Goal: Transaction & Acquisition: Purchase product/service

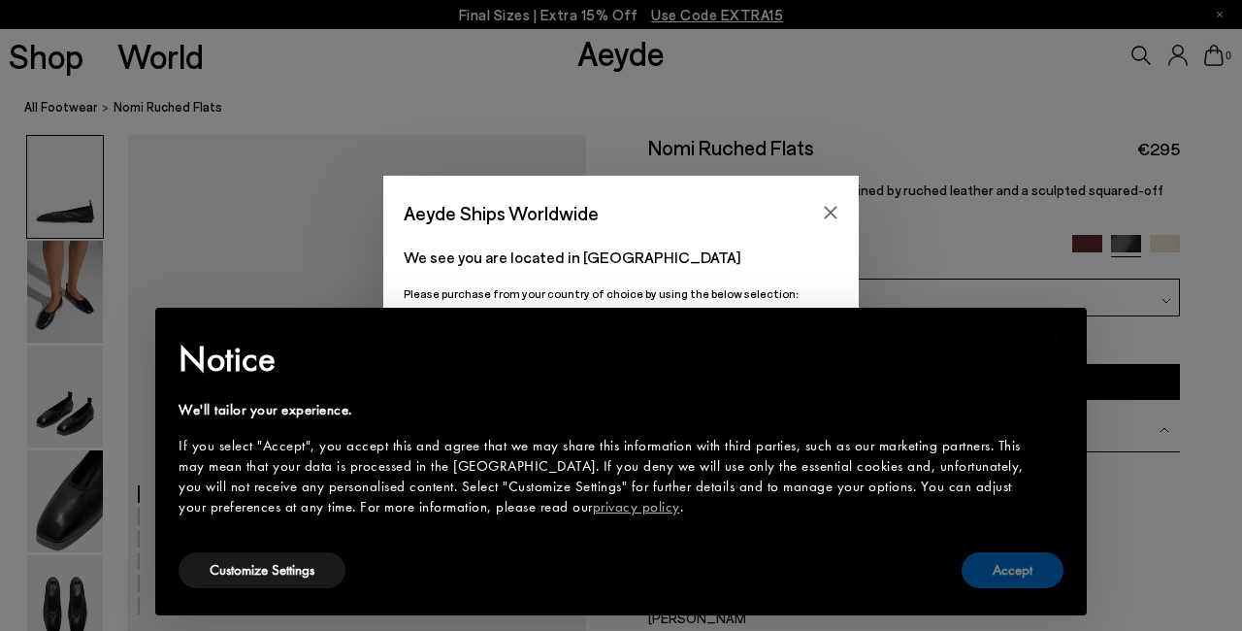
click at [1005, 564] on button "Accept" at bounding box center [1013, 570] width 102 height 36
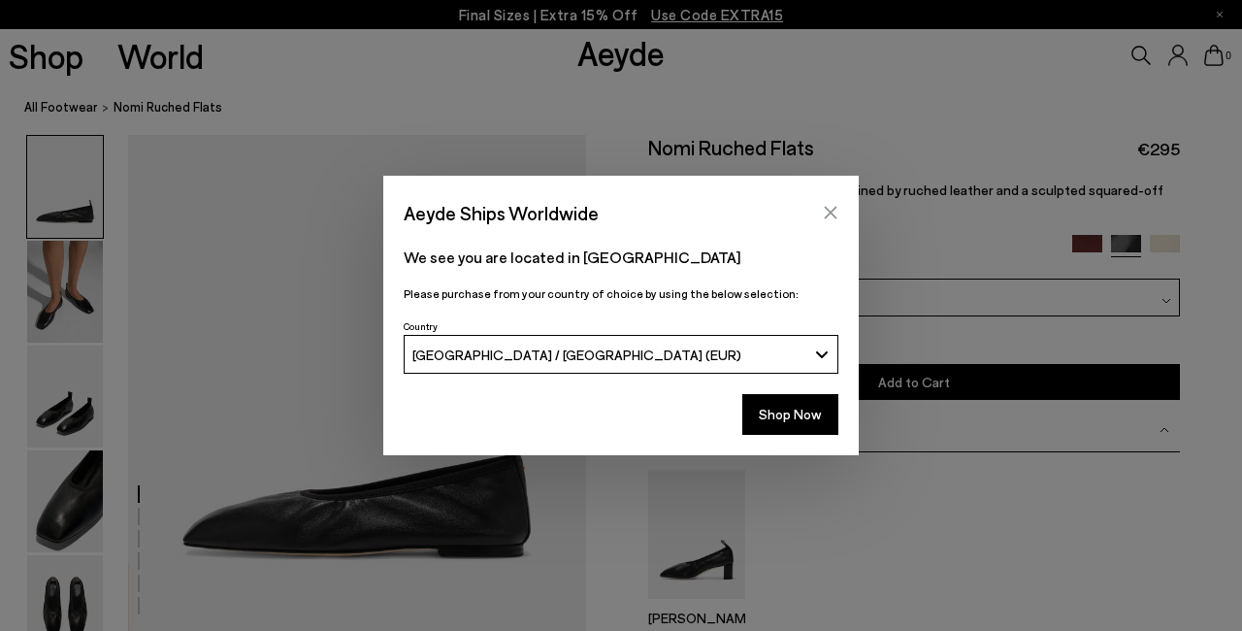
click at [827, 210] on icon "Close" at bounding box center [831, 213] width 16 height 16
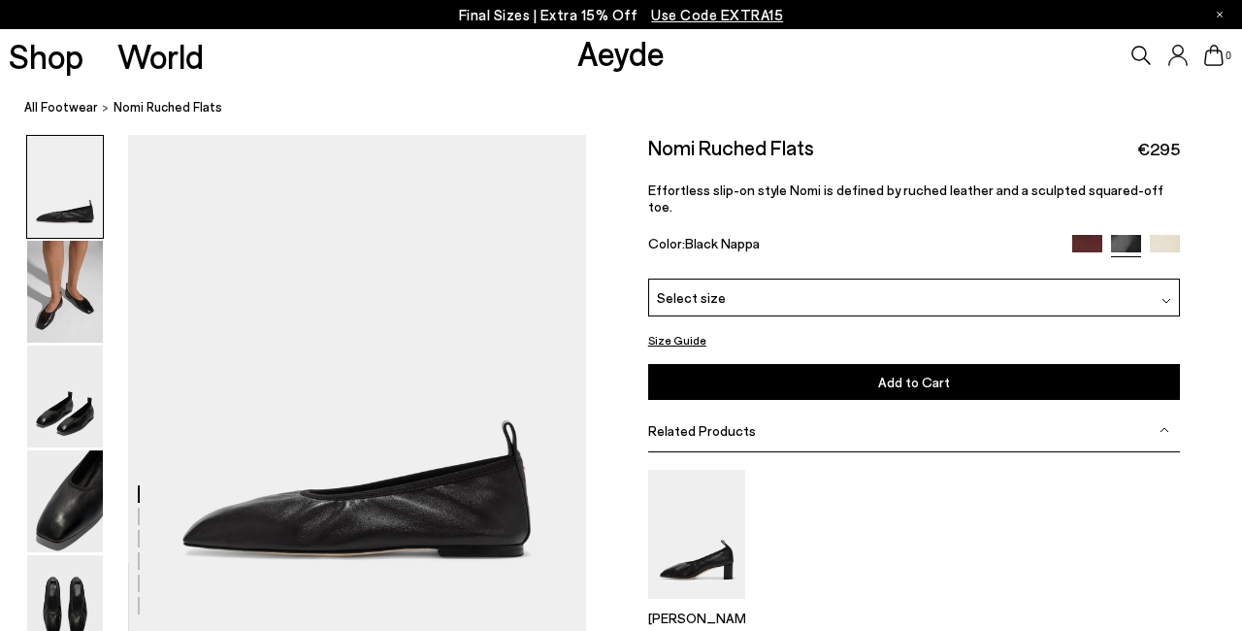
click at [1163, 296] on img at bounding box center [1167, 301] width 10 height 10
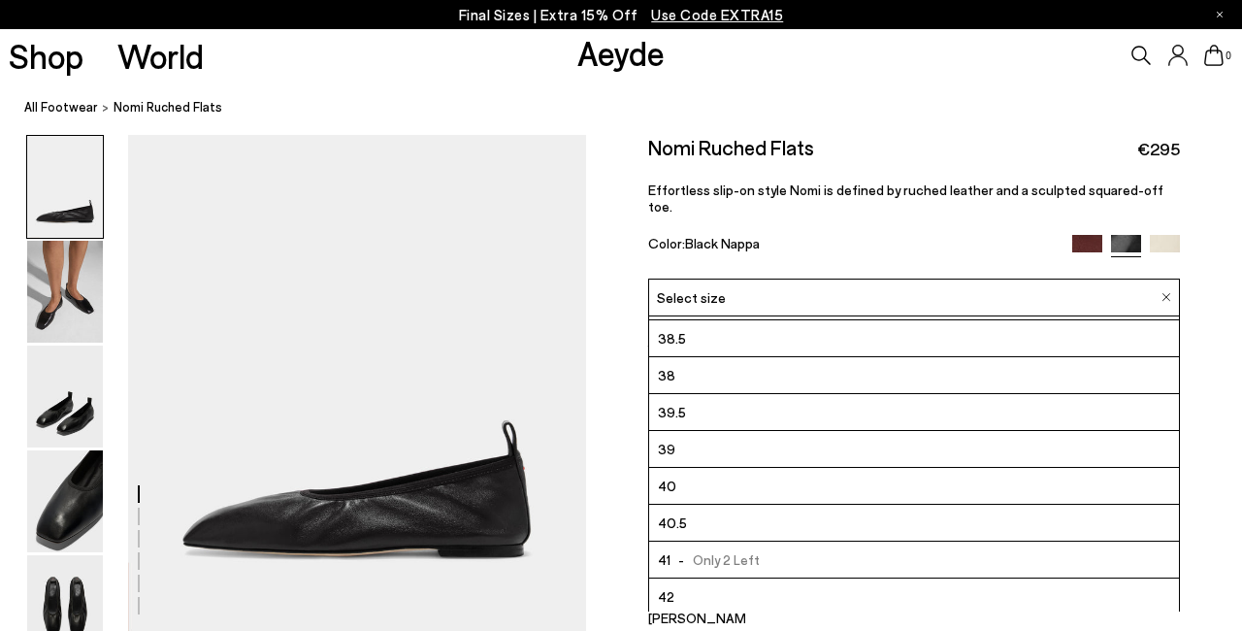
scroll to position [111, 0]
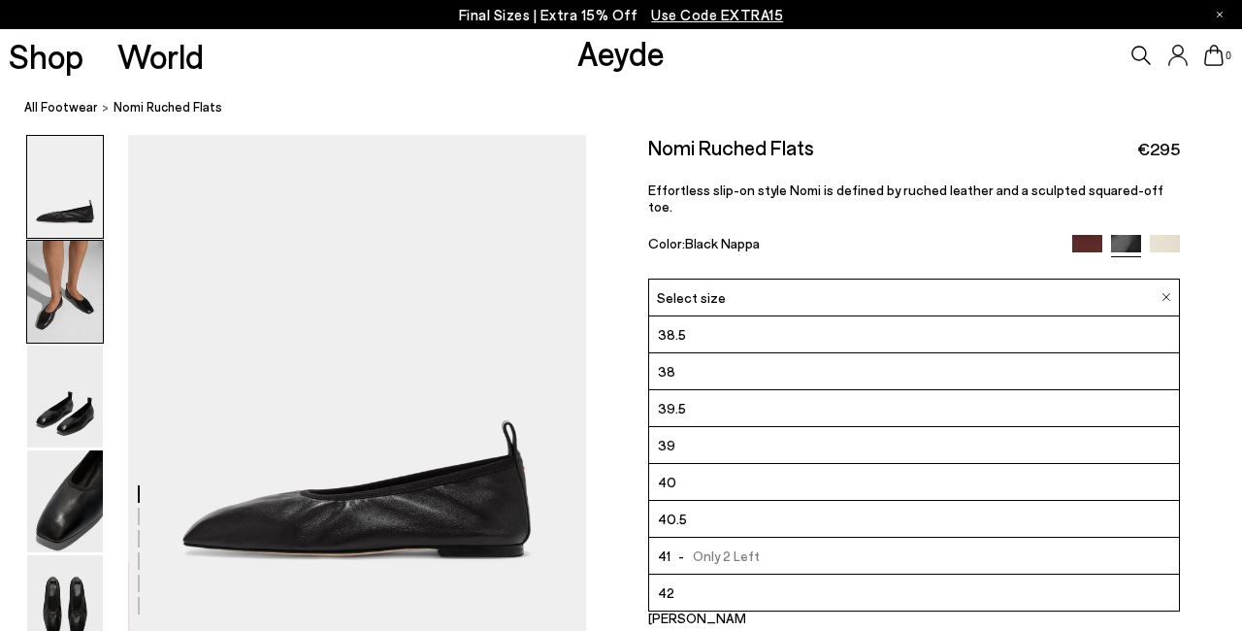
click at [89, 309] on img at bounding box center [65, 292] width 76 height 102
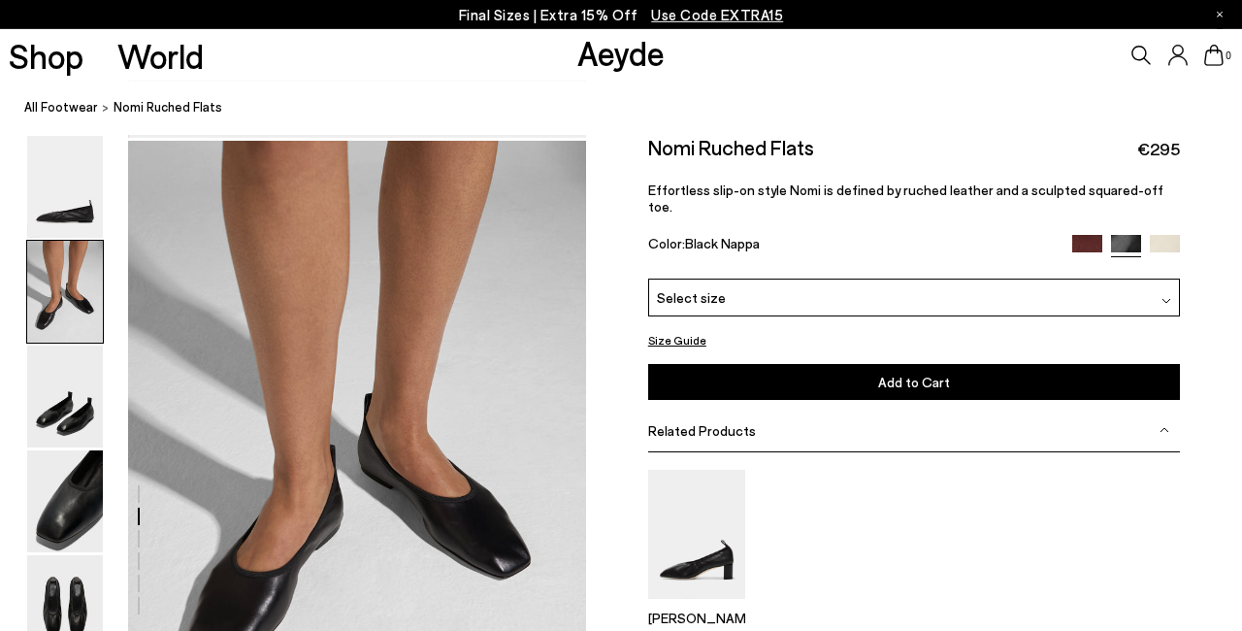
scroll to position [500, 0]
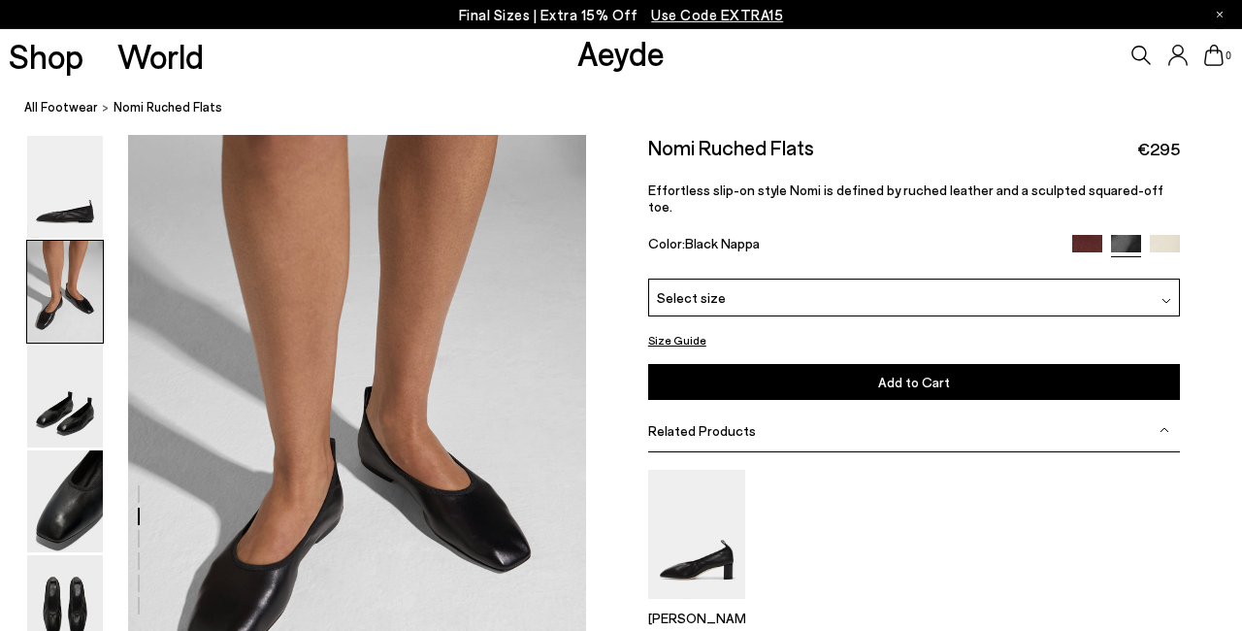
click at [1088, 235] on img at bounding box center [1088, 250] width 30 height 30
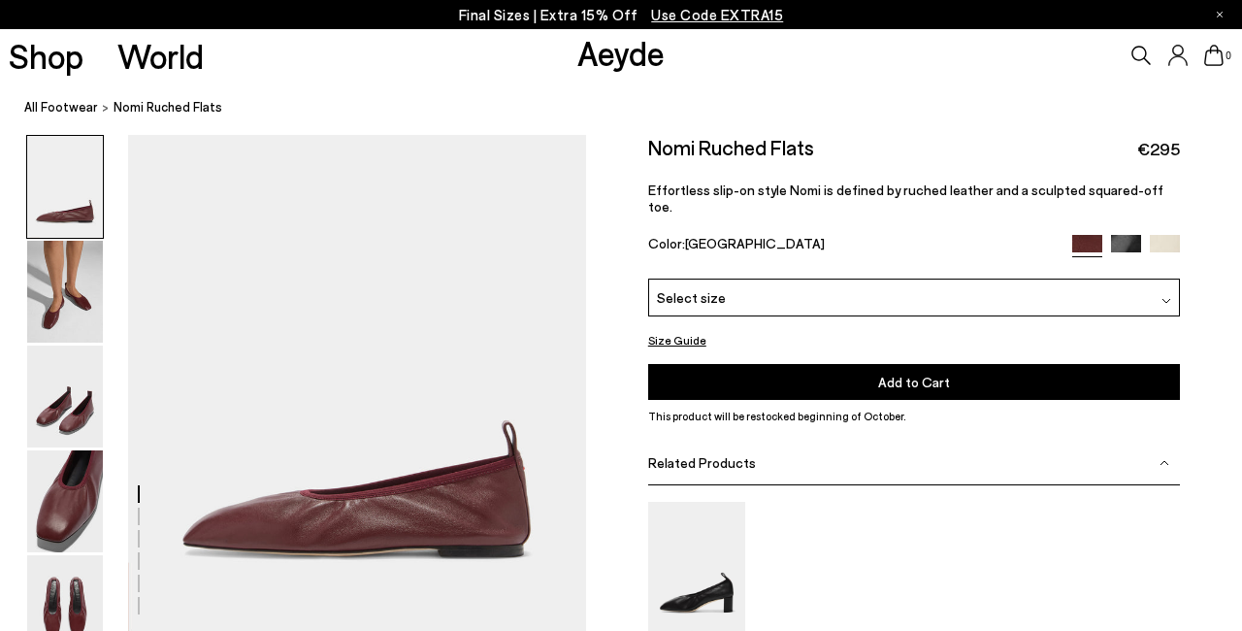
scroll to position [68, 0]
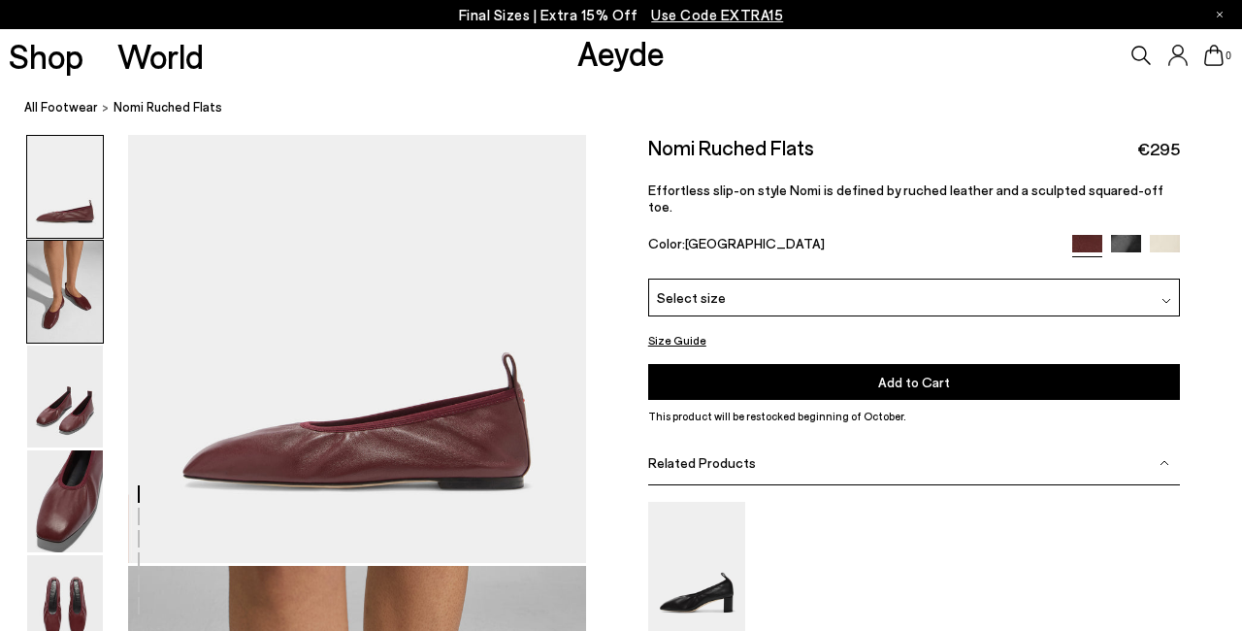
click at [67, 287] on img at bounding box center [65, 292] width 76 height 102
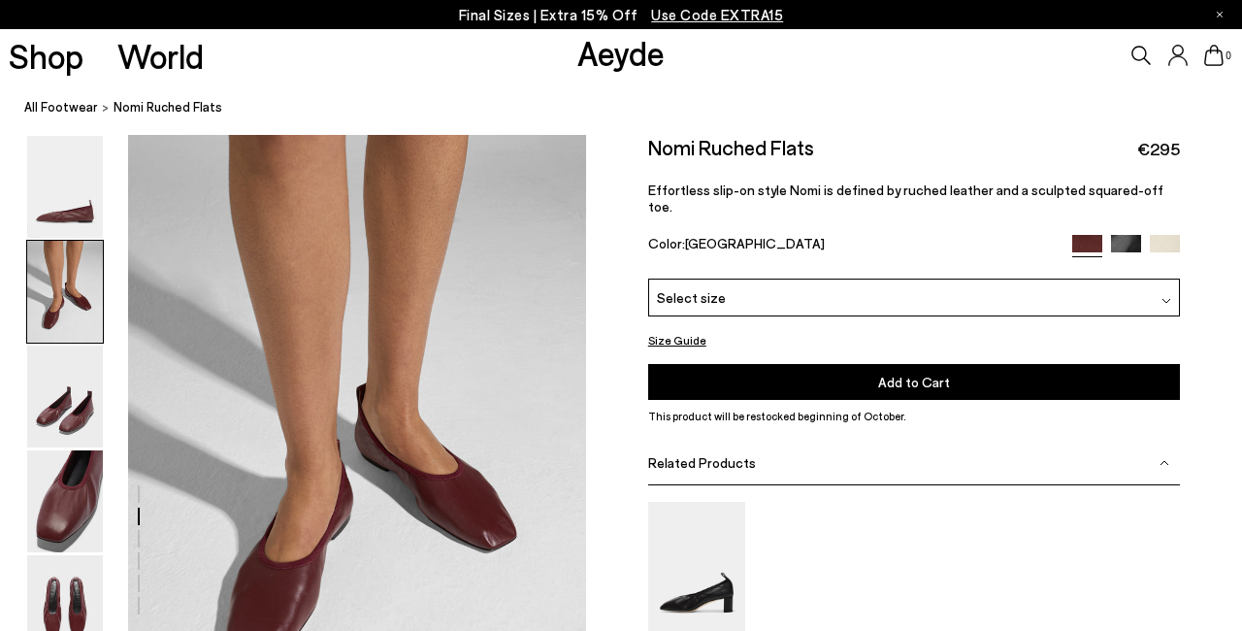
scroll to position [500, 0]
click at [50, 430] on img at bounding box center [65, 397] width 76 height 102
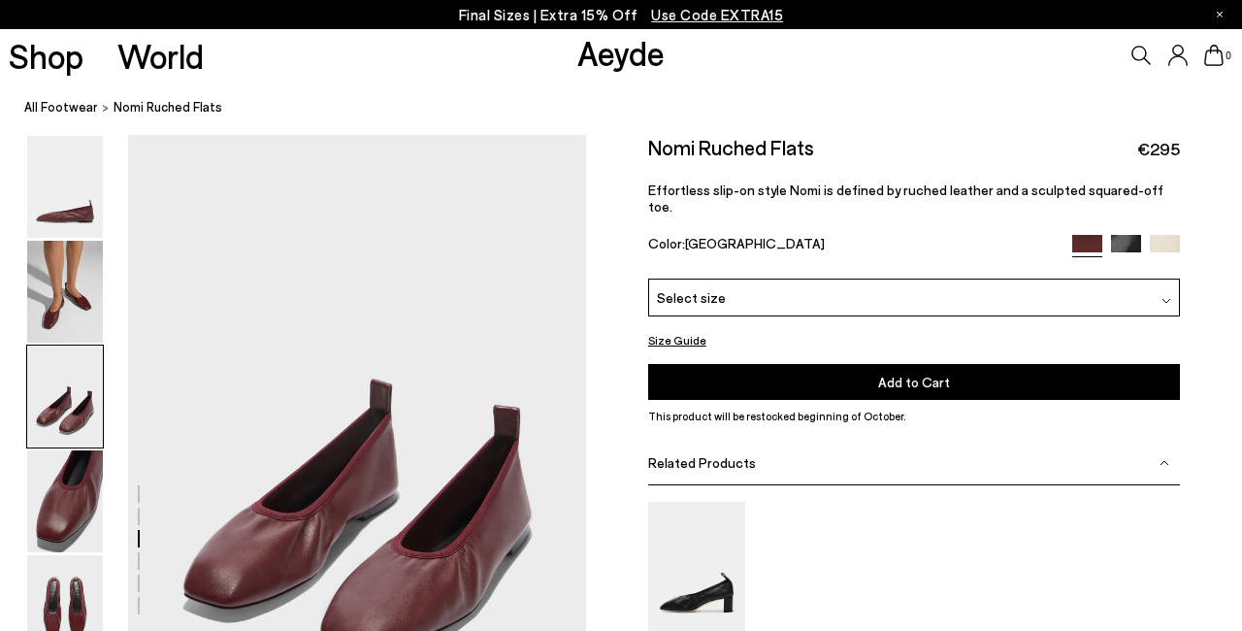
scroll to position [1113, 0]
click at [58, 487] on img at bounding box center [65, 501] width 76 height 102
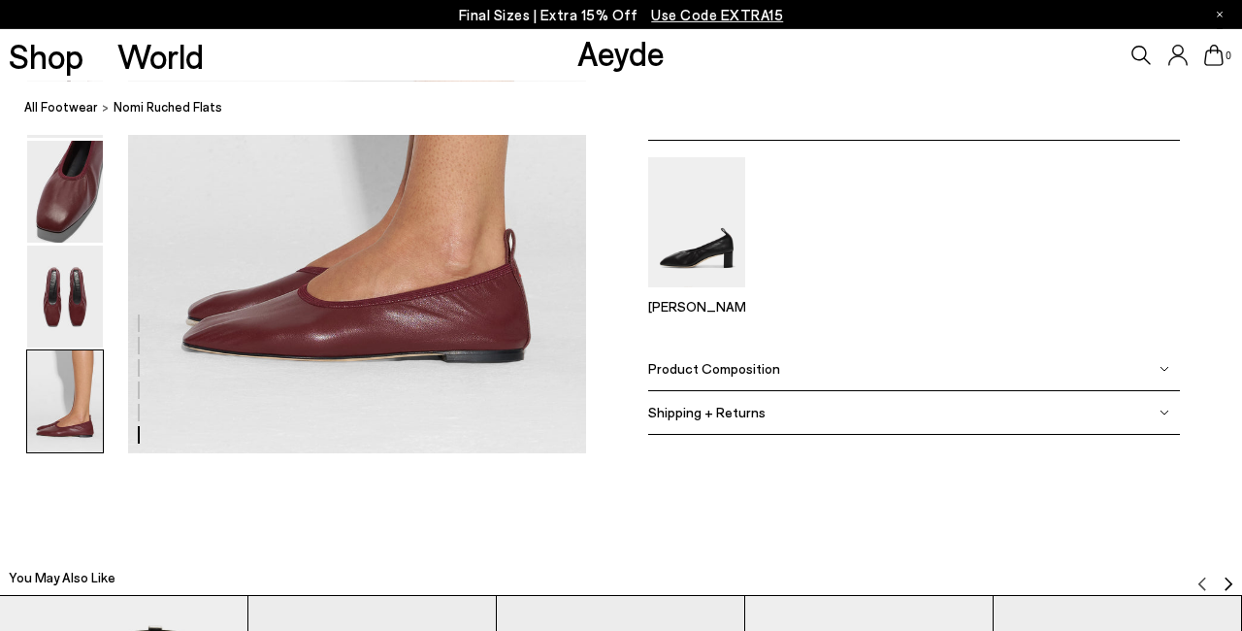
scroll to position [3246, 0]
